Goal: Navigation & Orientation: Find specific page/section

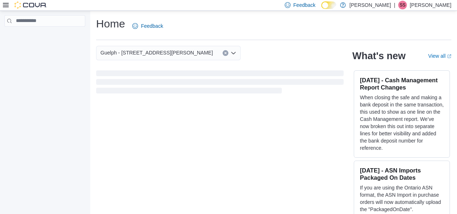
click at [3, 5] on div "Feedback Dark Mode [PERSON_NAME] | [PERSON_NAME]" at bounding box center [228, 5] width 457 height 11
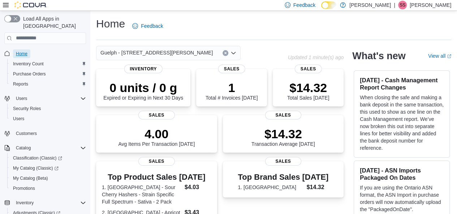
click at [23, 51] on span "Home" at bounding box center [22, 54] width 12 height 6
click at [148, 51] on span "Guelph - [STREET_ADDRESS][PERSON_NAME]" at bounding box center [156, 52] width 112 height 9
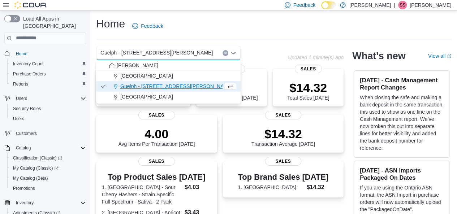
click at [147, 76] on div "[GEOGRAPHIC_DATA]" at bounding box center [172, 75] width 127 height 7
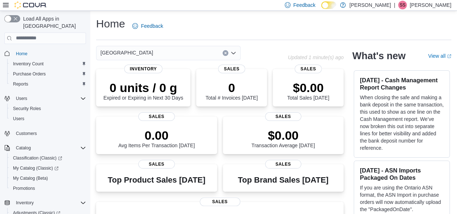
click at [149, 58] on div "Cambridge Combo box. Selected. [GEOGRAPHIC_DATA]. Press Backspace to delete [GE…" at bounding box center [168, 53] width 145 height 14
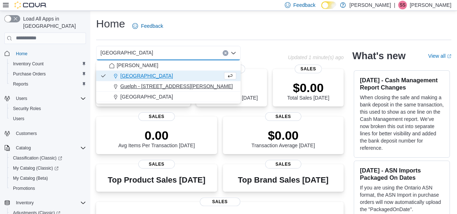
click at [147, 83] on span "Guelph - [STREET_ADDRESS][PERSON_NAME]" at bounding box center [176, 86] width 112 height 7
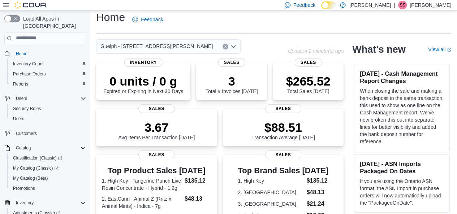
scroll to position [16, 0]
